Goal: Use online tool/utility: Utilize a website feature to perform a specific function

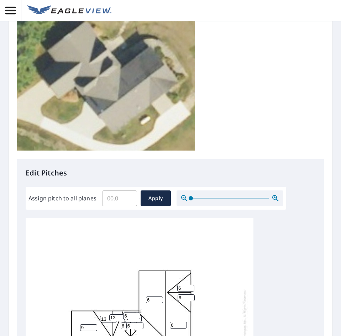
scroll to position [275, 0]
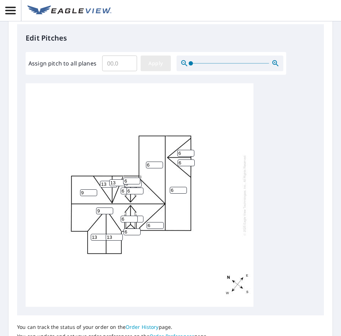
click at [150, 67] on span "Apply" at bounding box center [155, 63] width 19 height 9
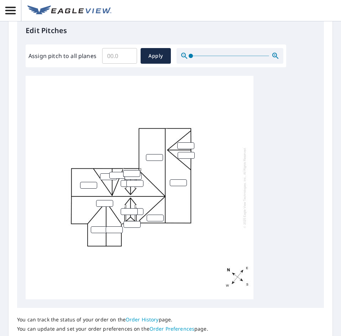
scroll to position [282, 0]
click at [120, 58] on input "Assign pitch to all planes" at bounding box center [119, 56] width 35 height 20
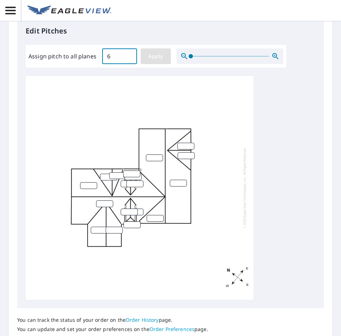
type input "6"
click at [153, 60] on span "Apply" at bounding box center [155, 56] width 19 height 9
type input "6"
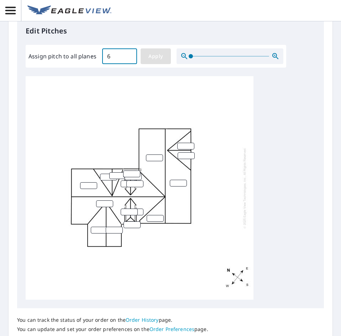
type input "6"
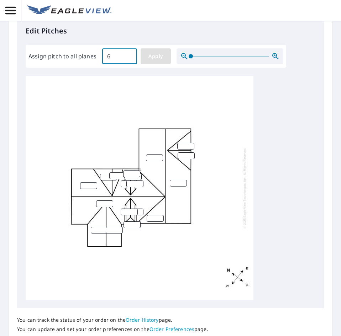
type input "6"
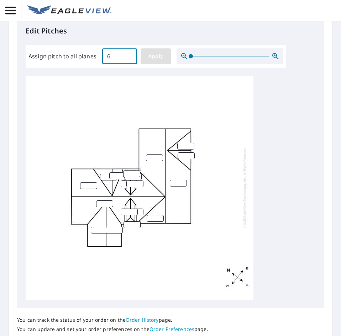
type input "6"
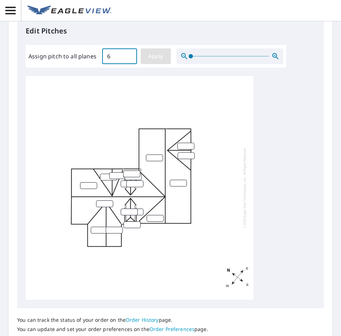
type input "6"
click at [153, 60] on span "Apply" at bounding box center [155, 56] width 19 height 9
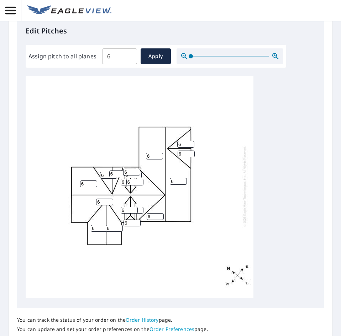
scroll to position [341, 0]
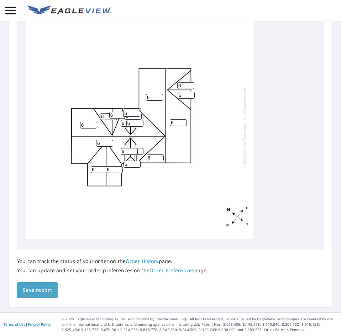
click at [46, 290] on span "Save report" at bounding box center [37, 290] width 29 height 9
